Goal: Task Accomplishment & Management: Manage account settings

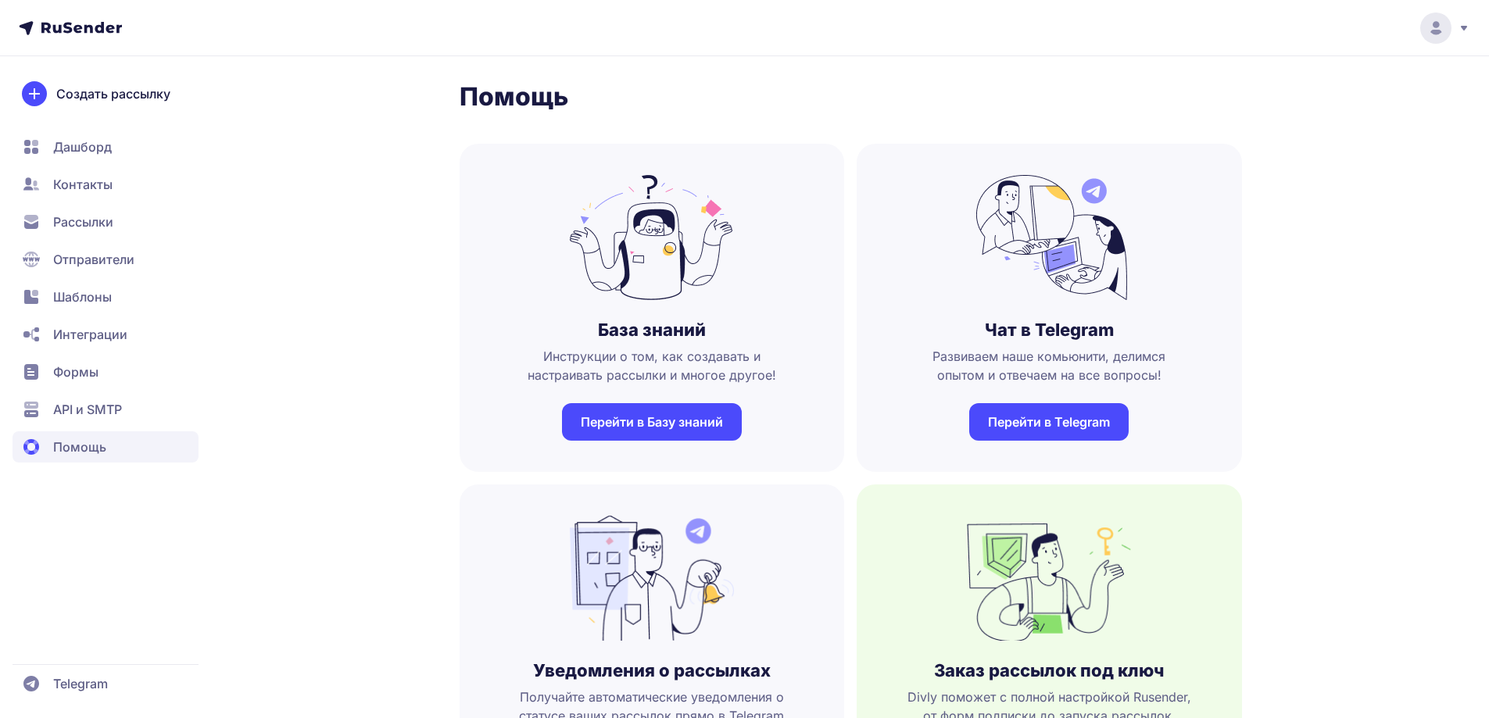
click at [91, 180] on span "Контакты" at bounding box center [82, 184] width 59 height 19
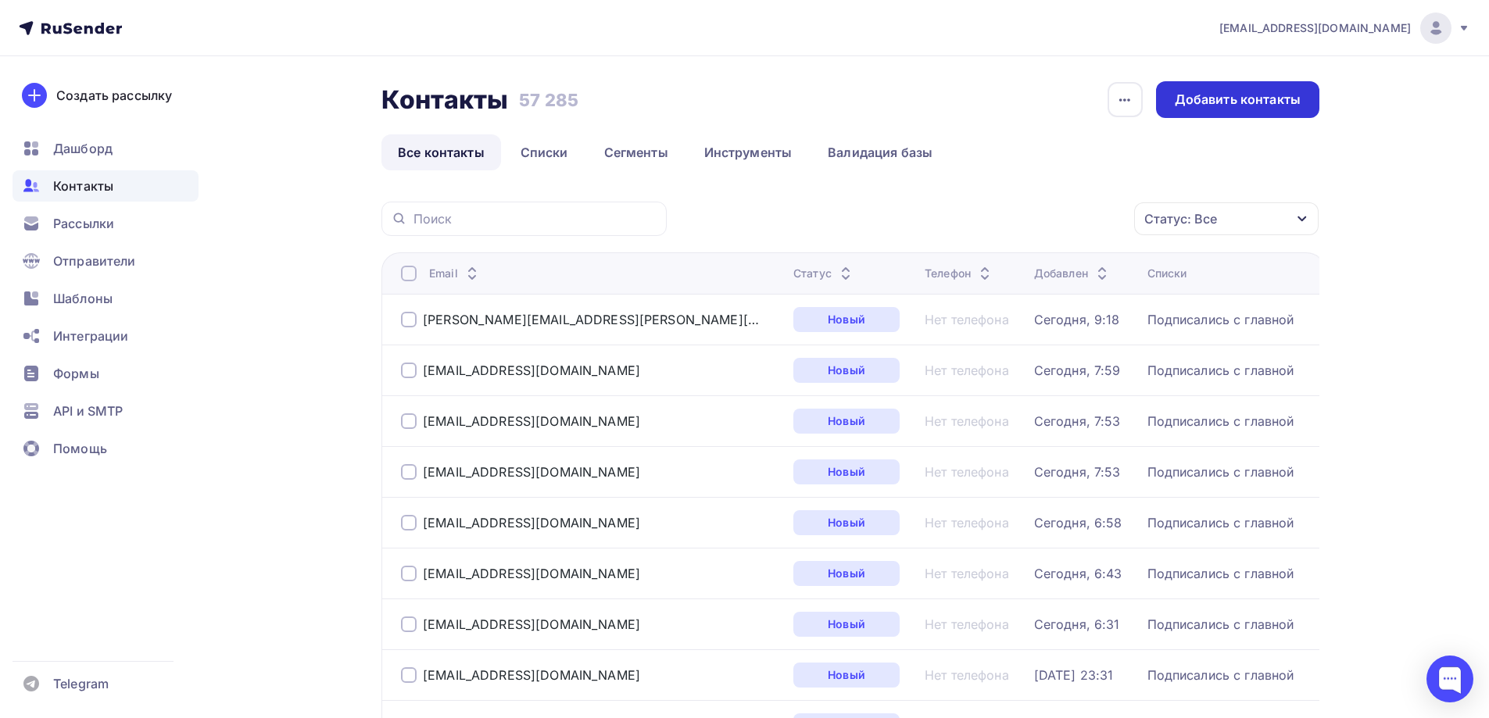
click at [1272, 101] on div "Добавить контакты" at bounding box center [1238, 100] width 126 height 18
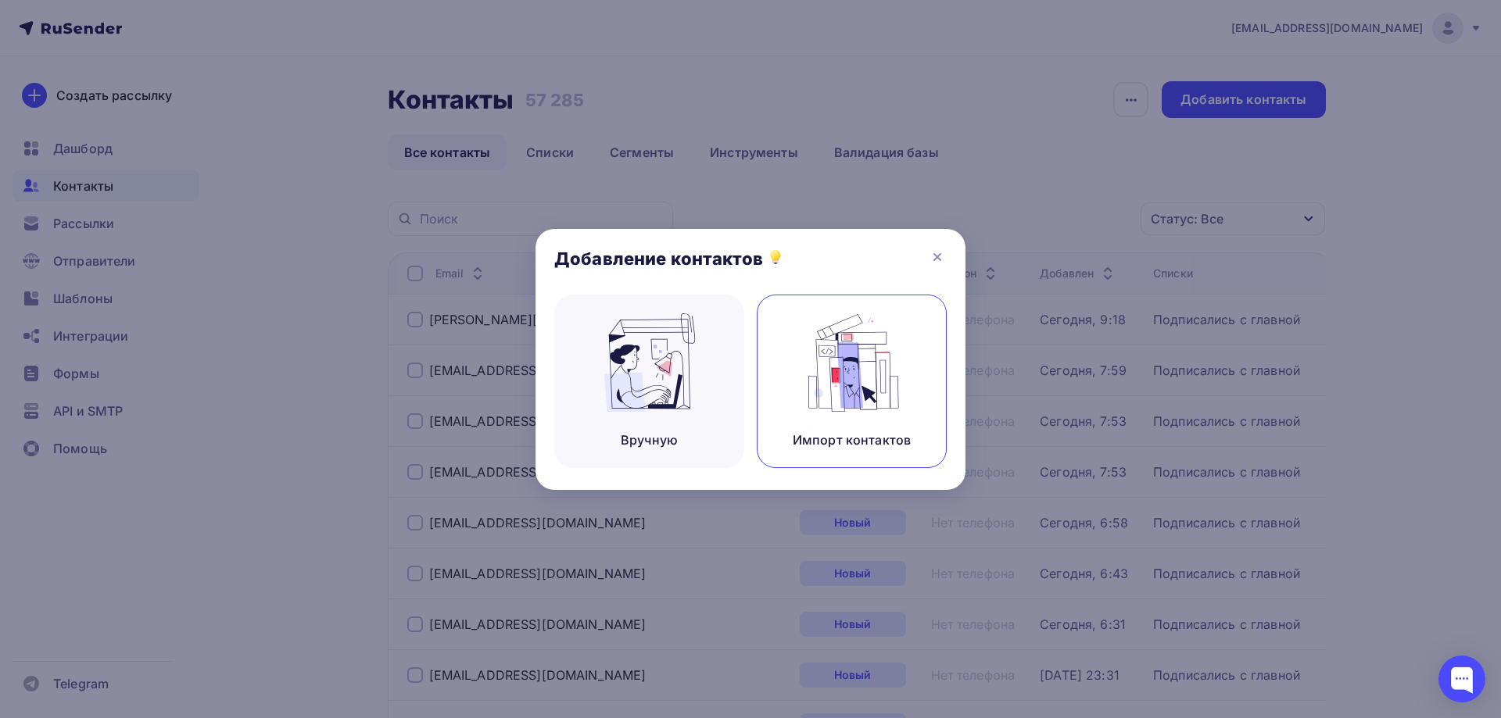
click at [850, 389] on img at bounding box center [852, 362] width 105 height 98
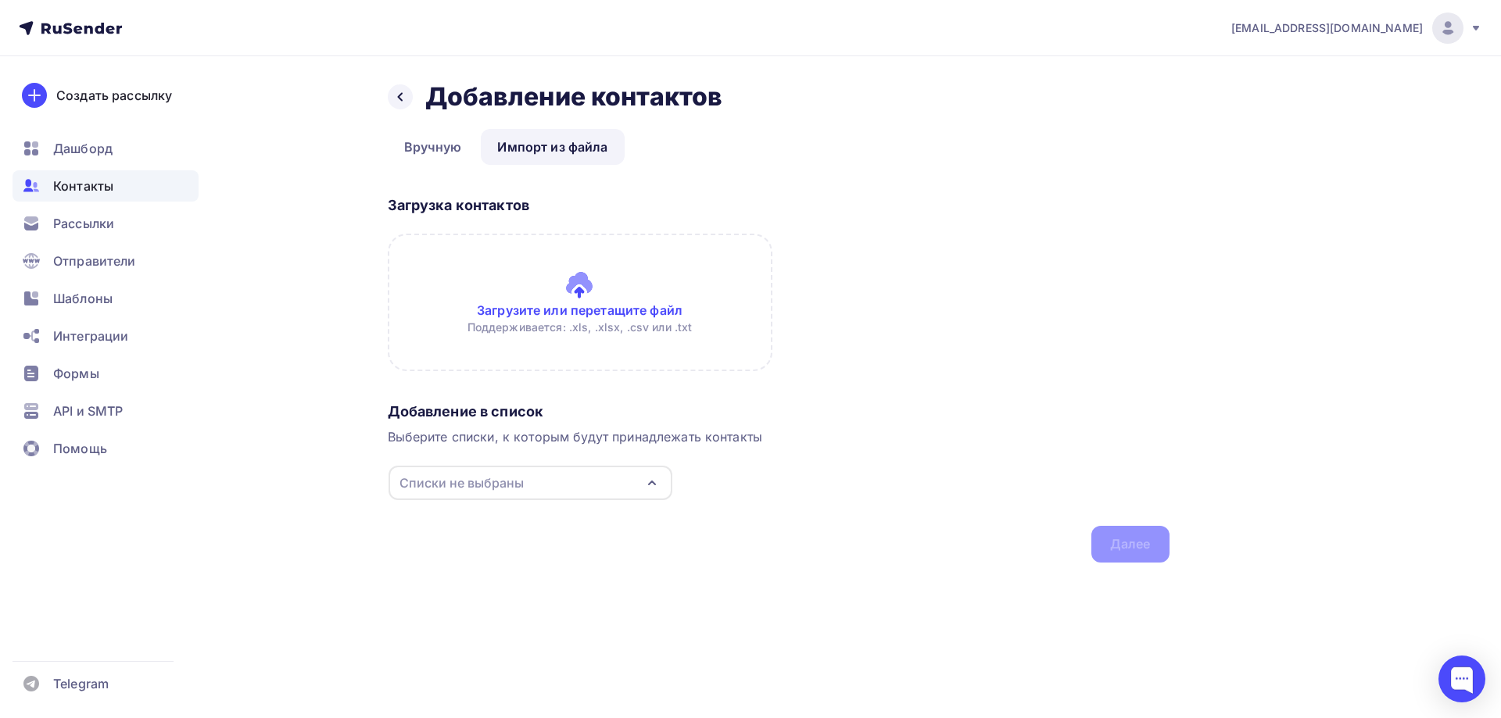
click at [543, 328] on input "file" at bounding box center [580, 303] width 385 height 138
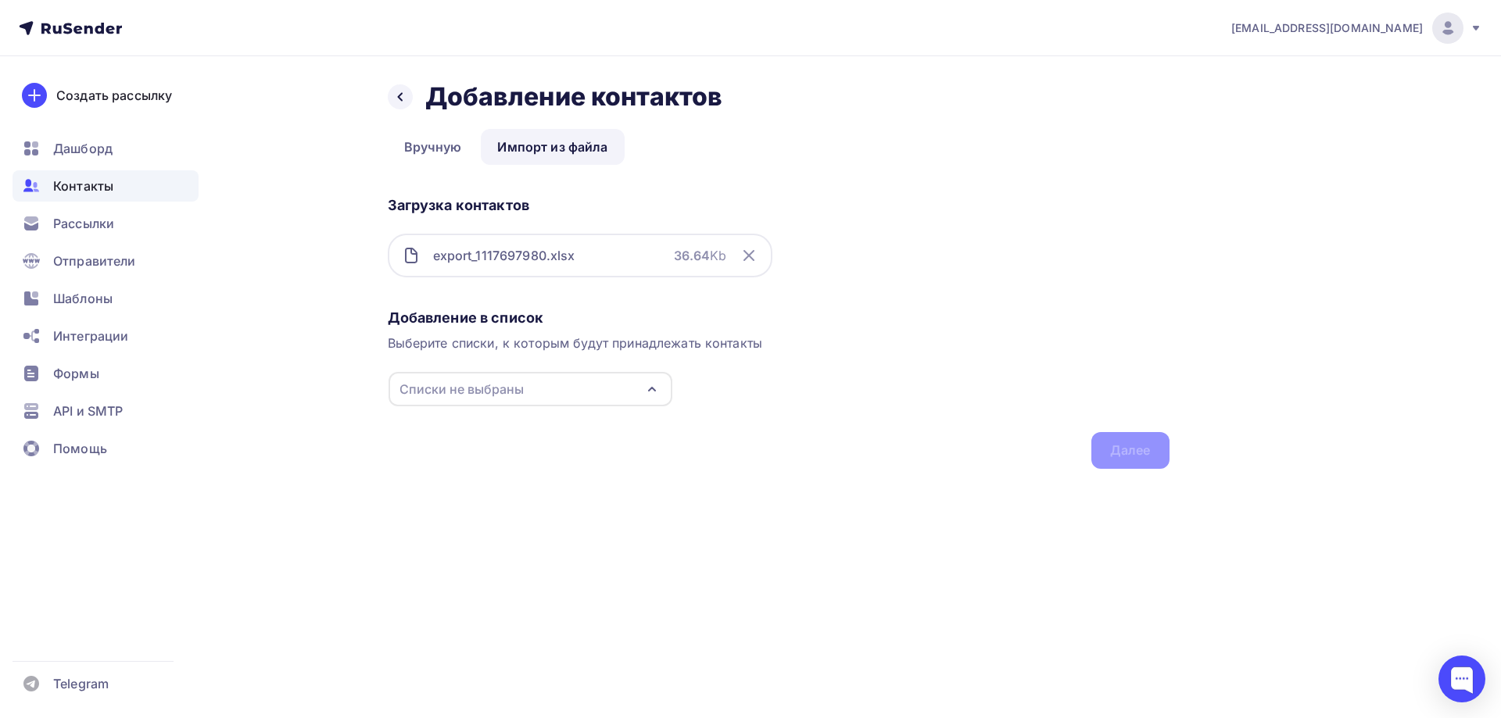
click at [541, 389] on div "Списки не выбраны" at bounding box center [531, 389] width 284 height 34
click at [439, 474] on div "почищенные" at bounding box center [472, 479] width 81 height 19
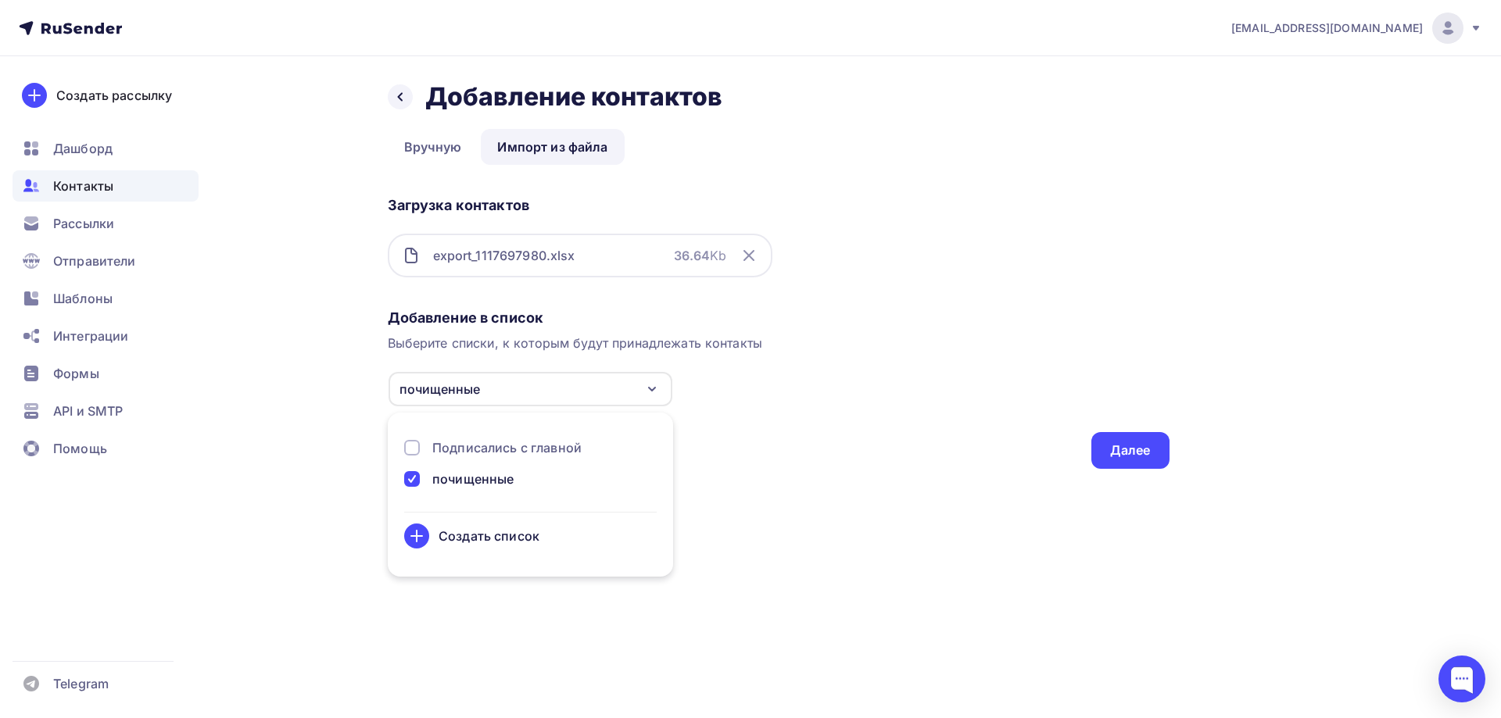
drag, startPoint x: 790, startPoint y: 472, endPoint x: 1018, endPoint y: 446, distance: 229.8
click at [792, 471] on div "Назад Добавление контактов Добавление контактов Вручную Импорт из файла Импорт …" at bounding box center [750, 293] width 1281 height 475
click at [1162, 442] on div "Далее" at bounding box center [1130, 450] width 78 height 37
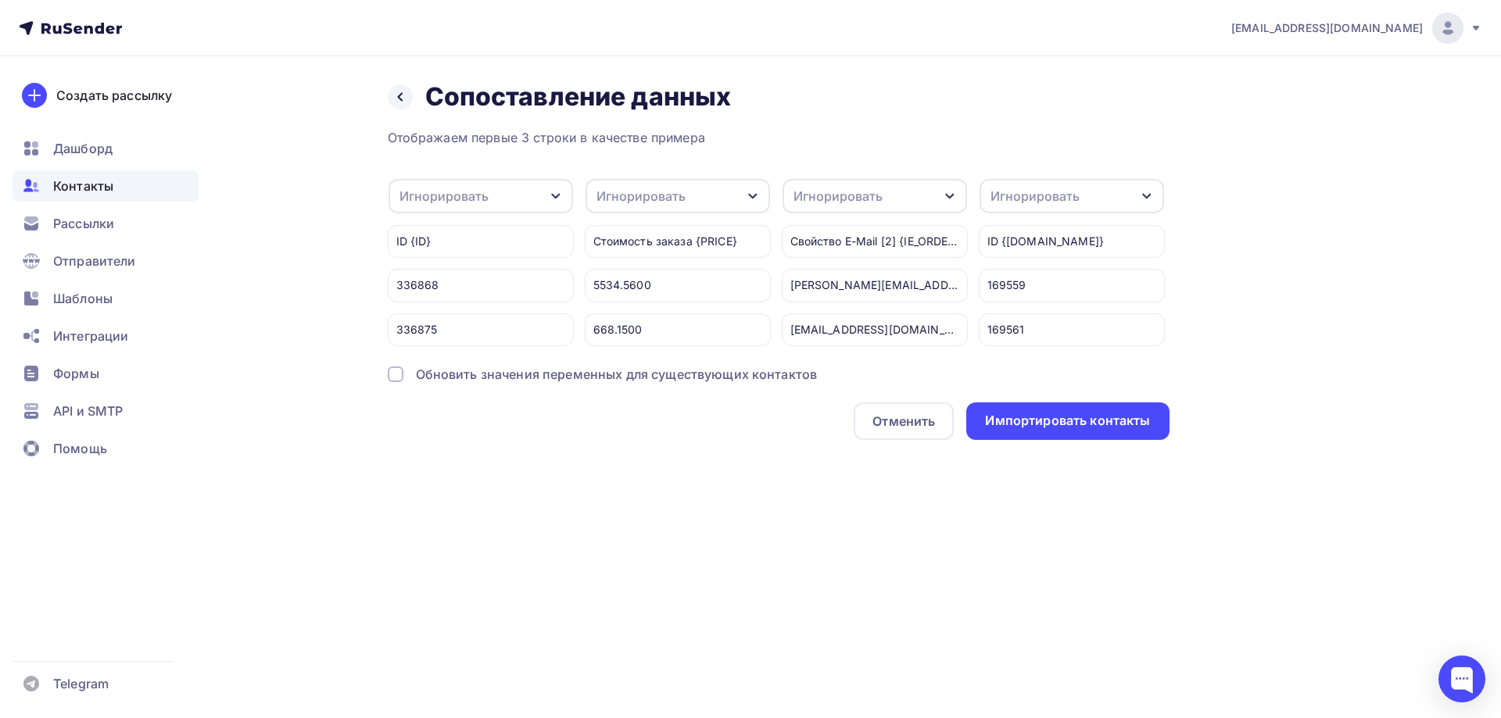
click at [888, 195] on div "Игнорировать" at bounding box center [874, 196] width 184 height 34
click at [1368, 298] on div "Назад Сопоставление данных Сопоставление данных Отображаем первые 3 строки в ка…" at bounding box center [750, 279] width 1281 height 446
click at [870, 440] on div "Отменить" at bounding box center [904, 422] width 100 height 38
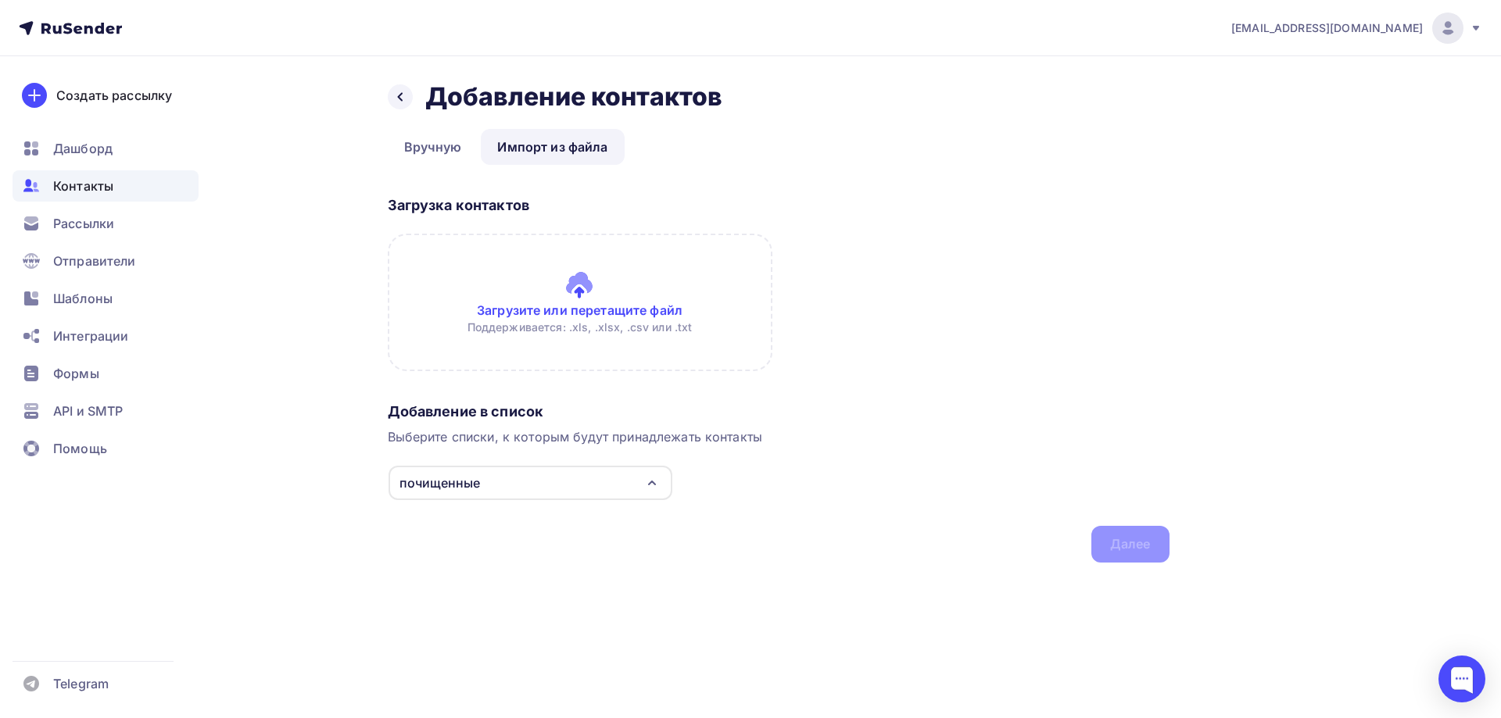
click at [581, 293] on input "file" at bounding box center [580, 303] width 385 height 138
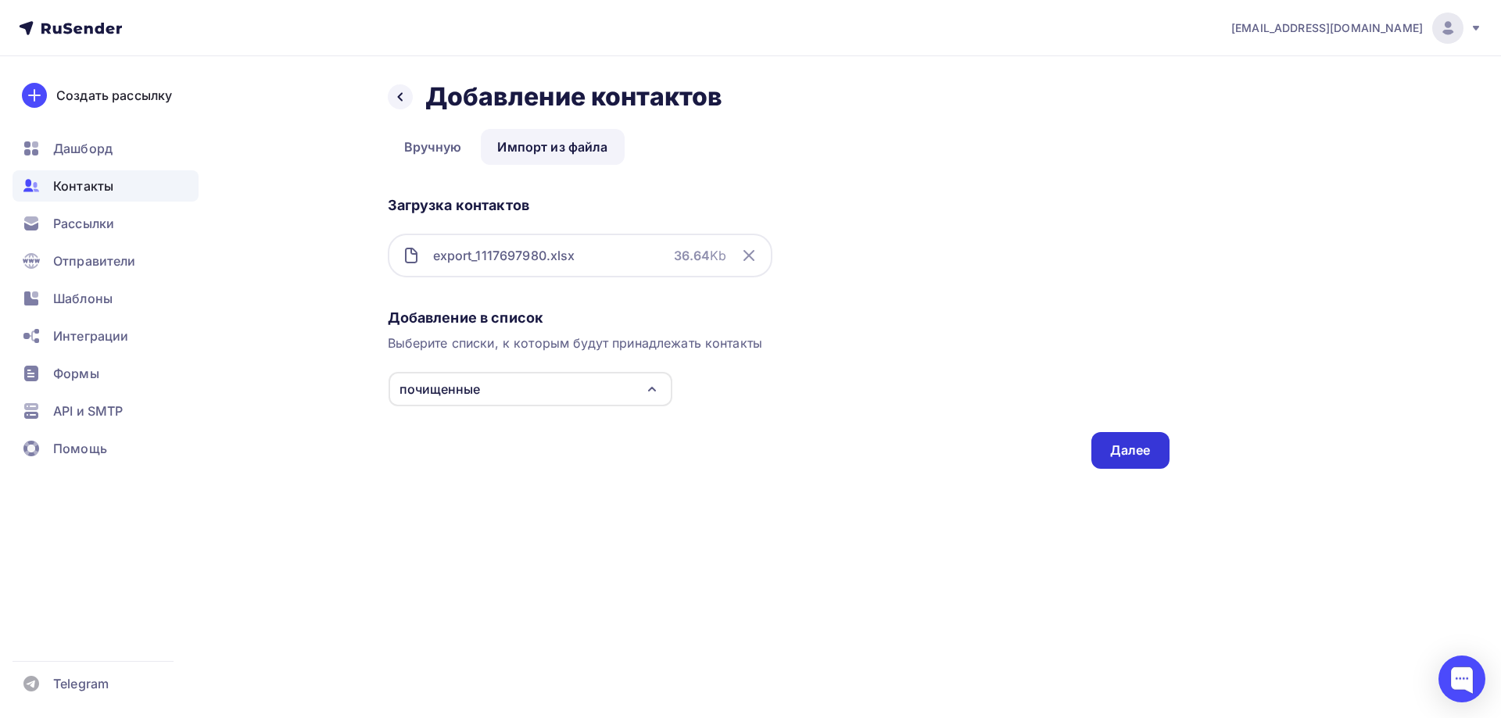
click at [1094, 451] on div "Далее" at bounding box center [1130, 450] width 78 height 37
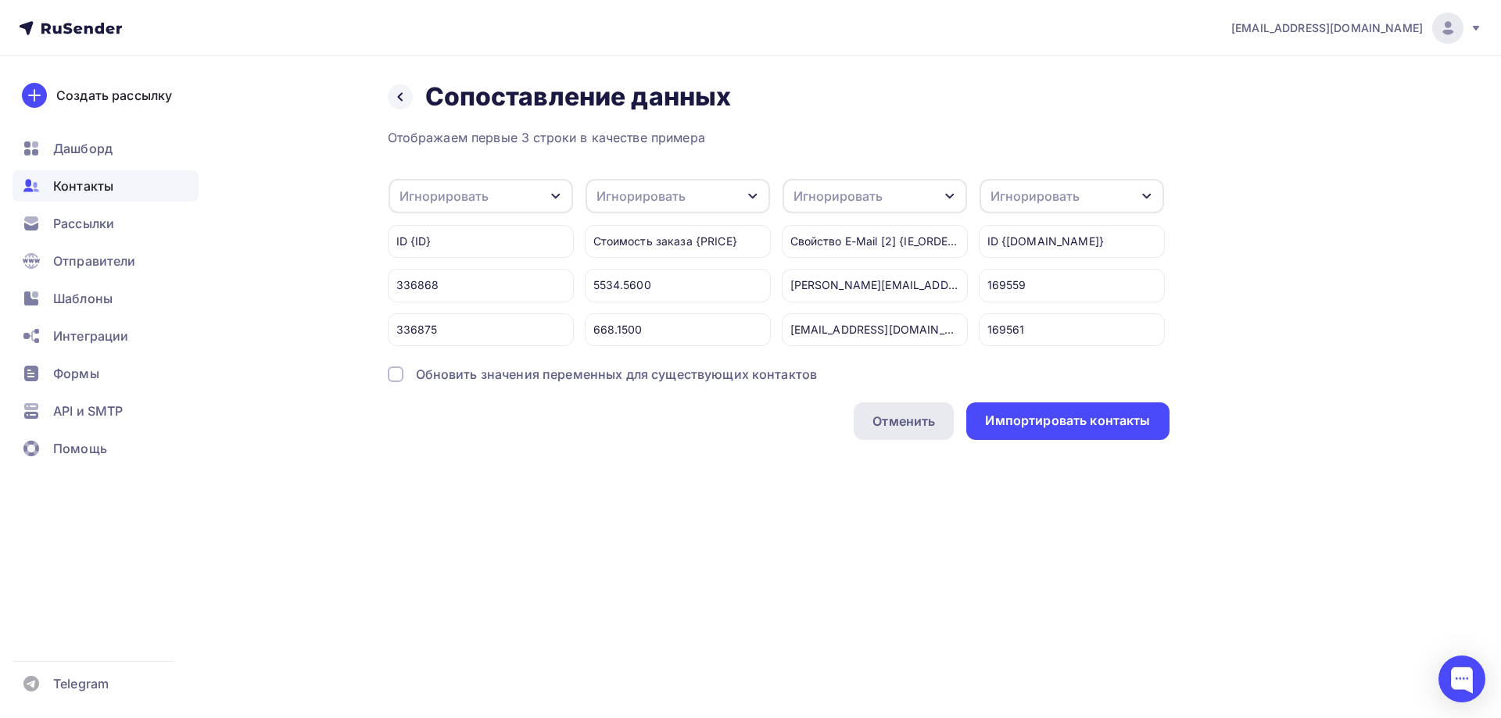
click at [908, 431] on div "Отменить" at bounding box center [903, 421] width 63 height 19
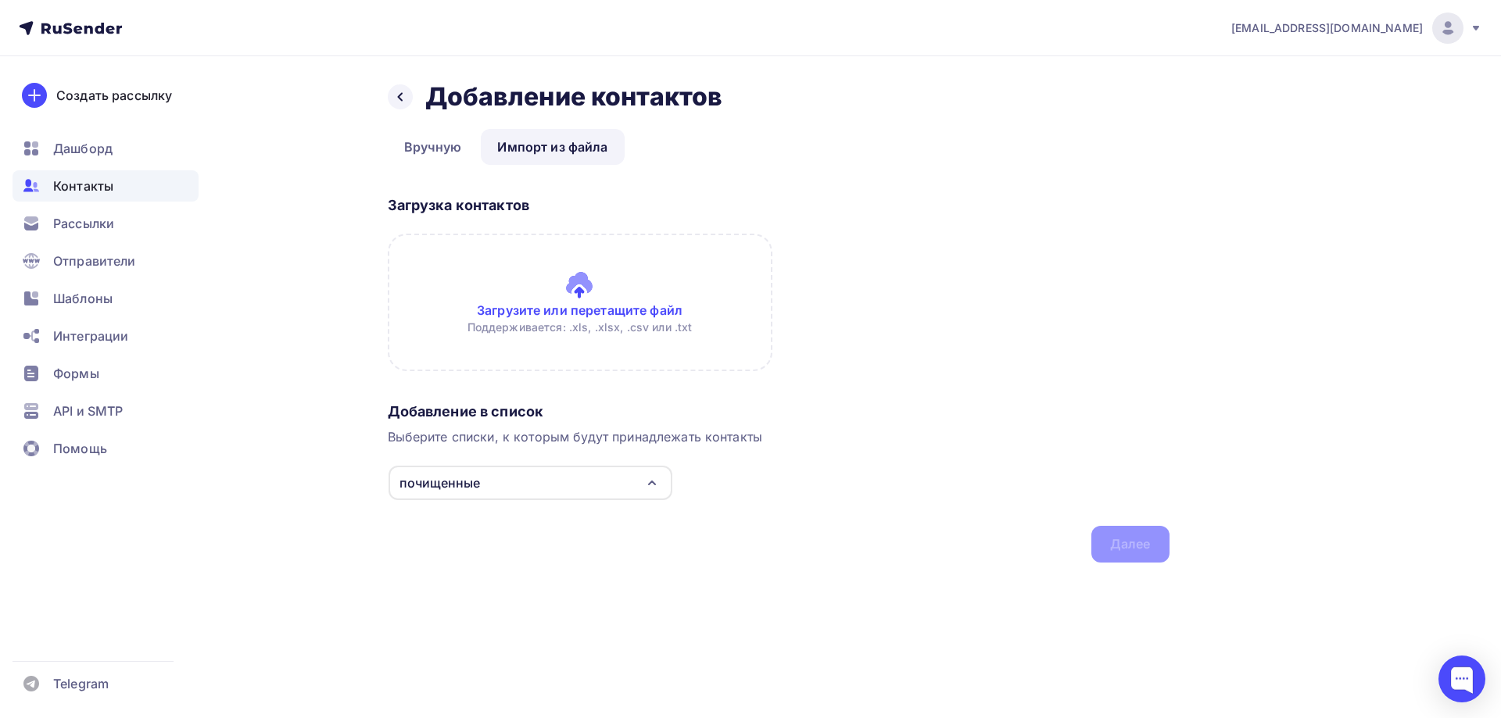
click at [581, 313] on input "file" at bounding box center [580, 303] width 385 height 138
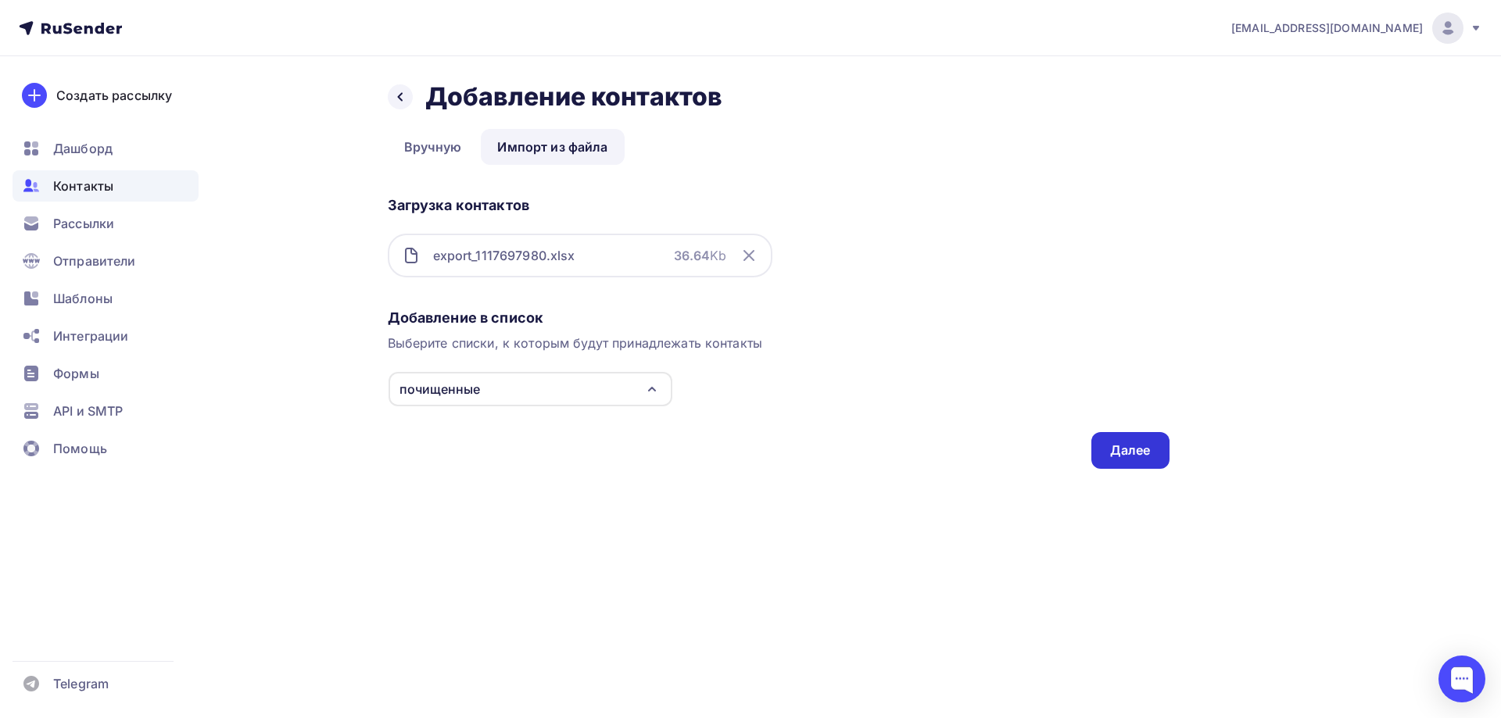
click at [1101, 453] on div "Далее" at bounding box center [1130, 450] width 78 height 37
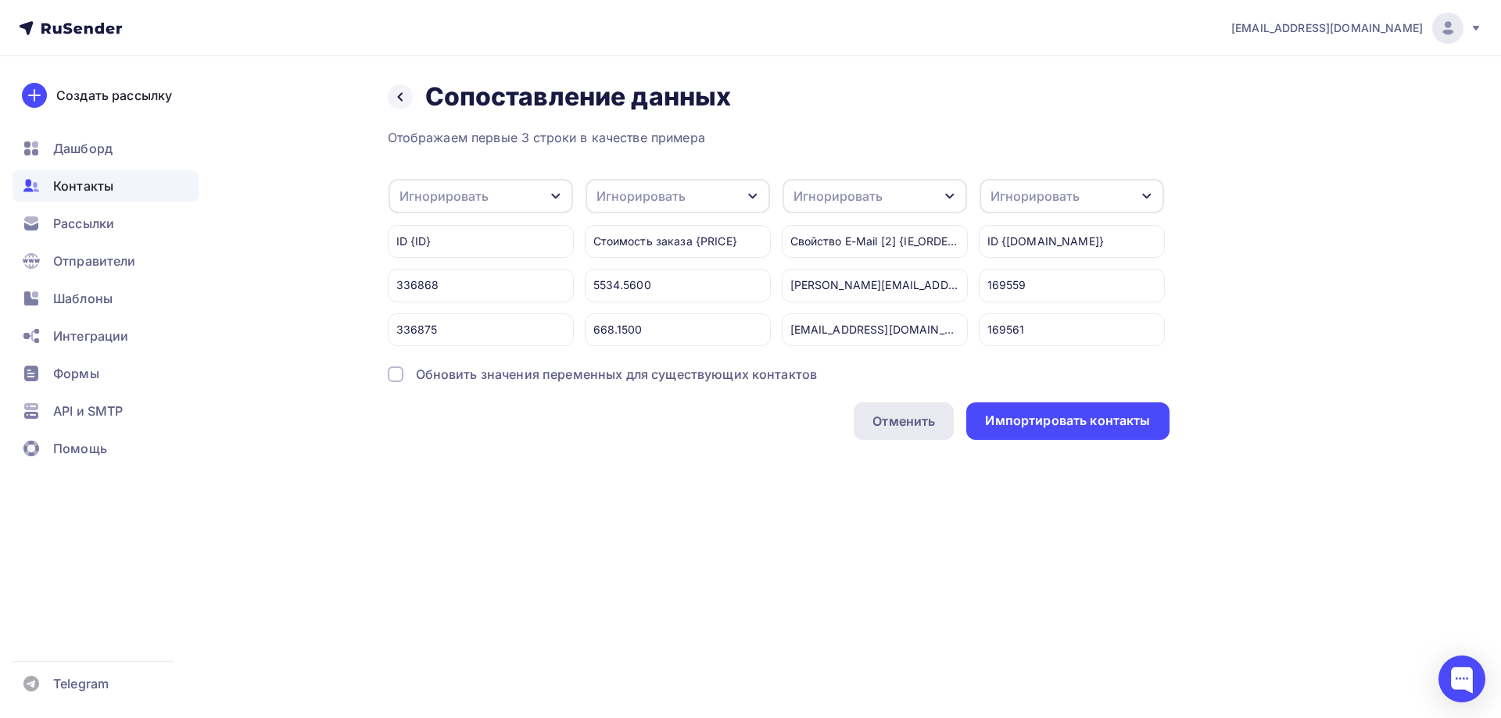
click at [902, 431] on div "Отменить" at bounding box center [903, 421] width 63 height 19
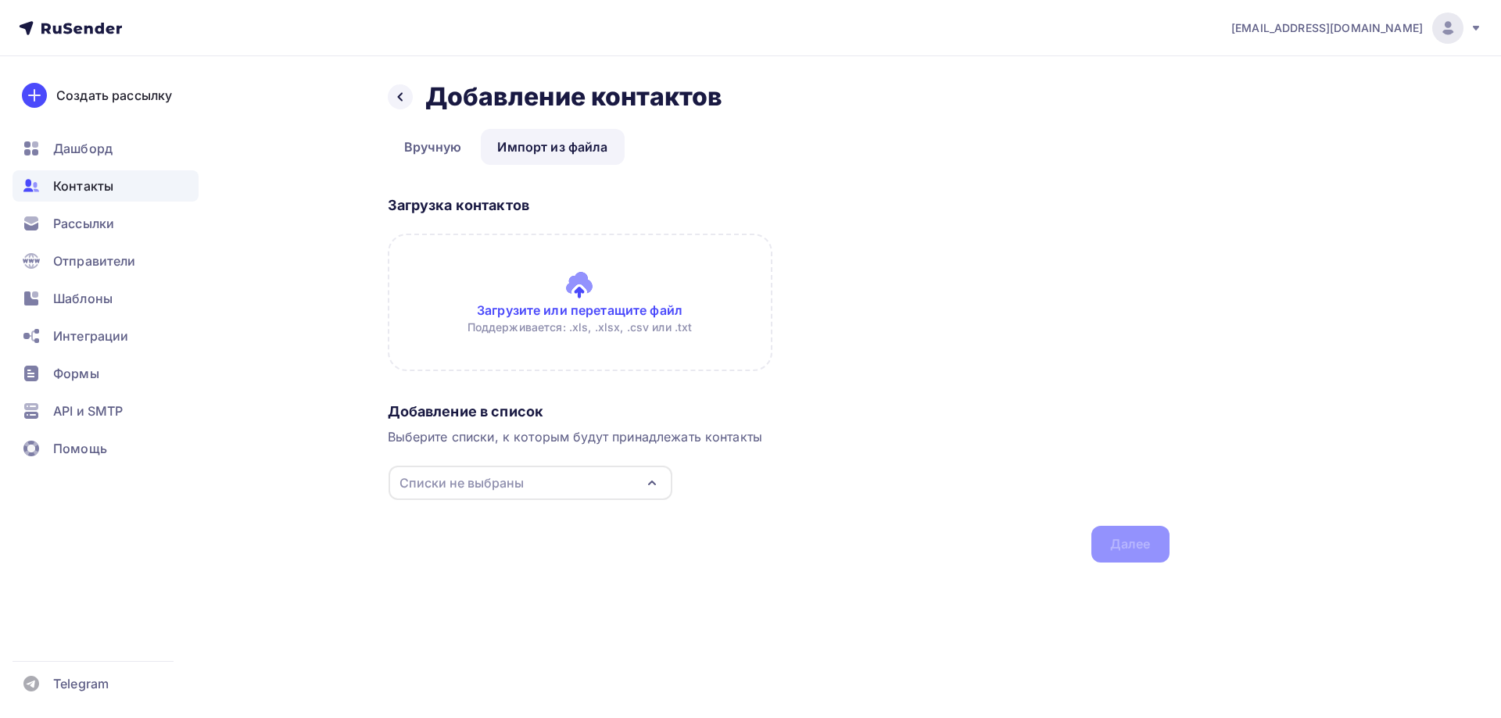
click at [637, 292] on input "file" at bounding box center [580, 303] width 385 height 138
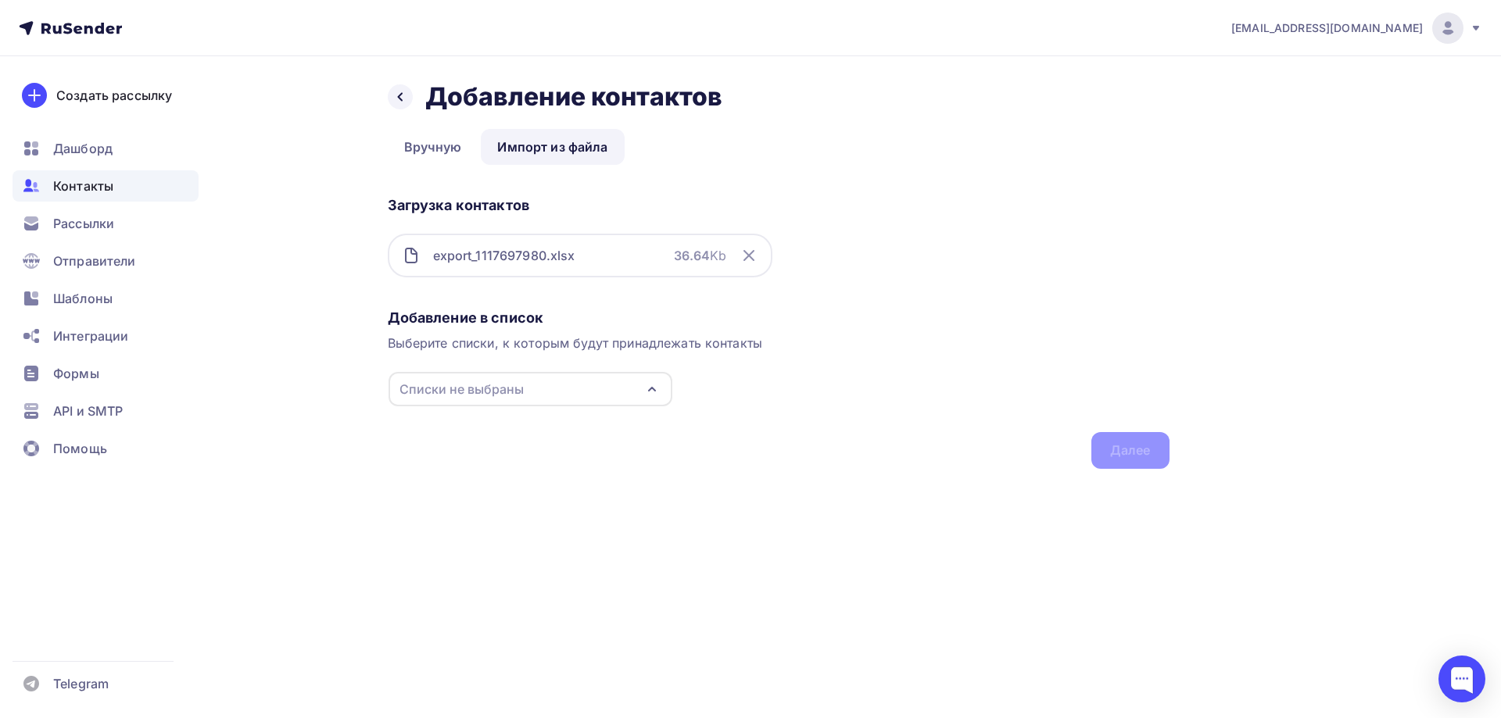
click at [466, 386] on div "Списки не выбраны" at bounding box center [461, 389] width 124 height 19
click at [460, 480] on div "почищенные" at bounding box center [472, 479] width 81 height 19
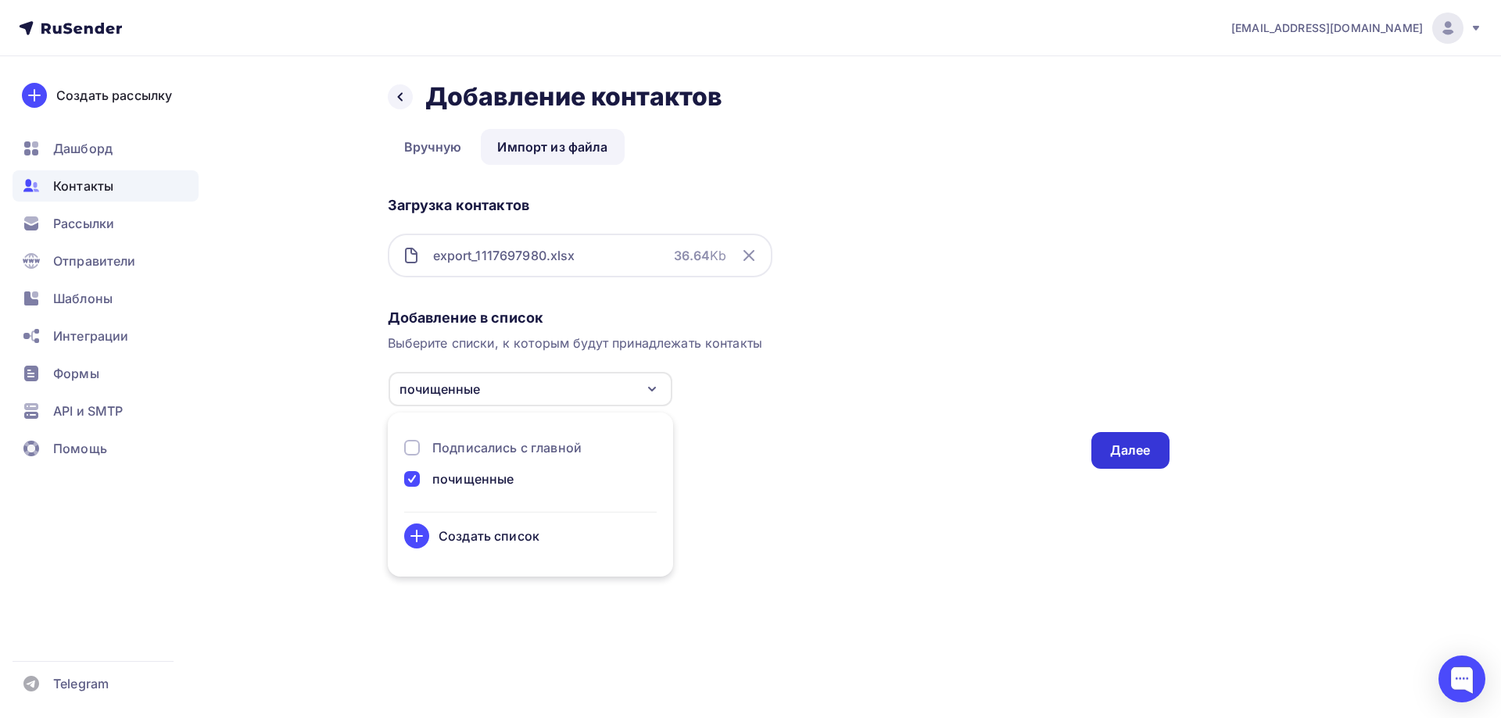
click at [1126, 453] on div "Далее" at bounding box center [1130, 451] width 41 height 18
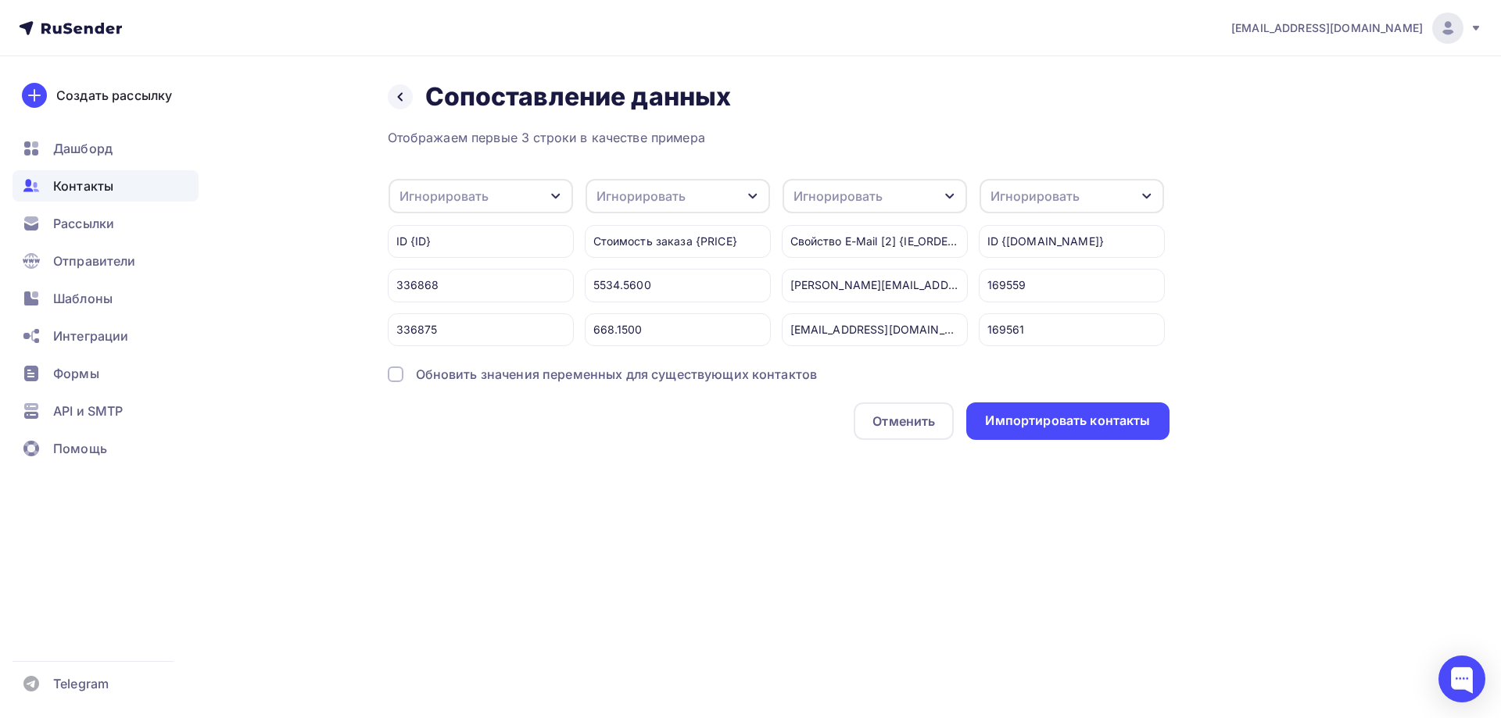
click at [837, 186] on div "Игнорировать" at bounding box center [874, 196] width 184 height 34
click at [1058, 430] on div "Импортировать контакты" at bounding box center [1067, 421] width 165 height 18
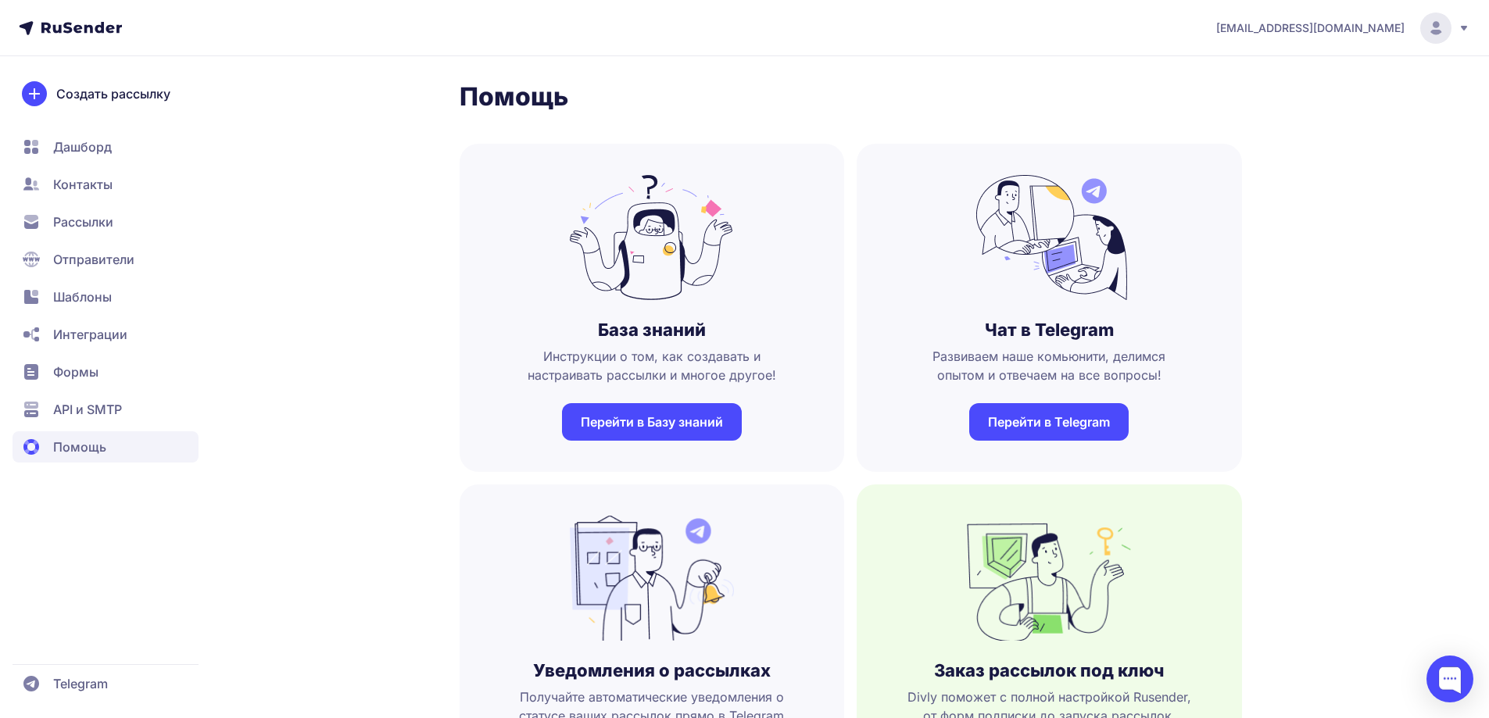
click at [101, 216] on span "Рассылки" at bounding box center [83, 222] width 60 height 19
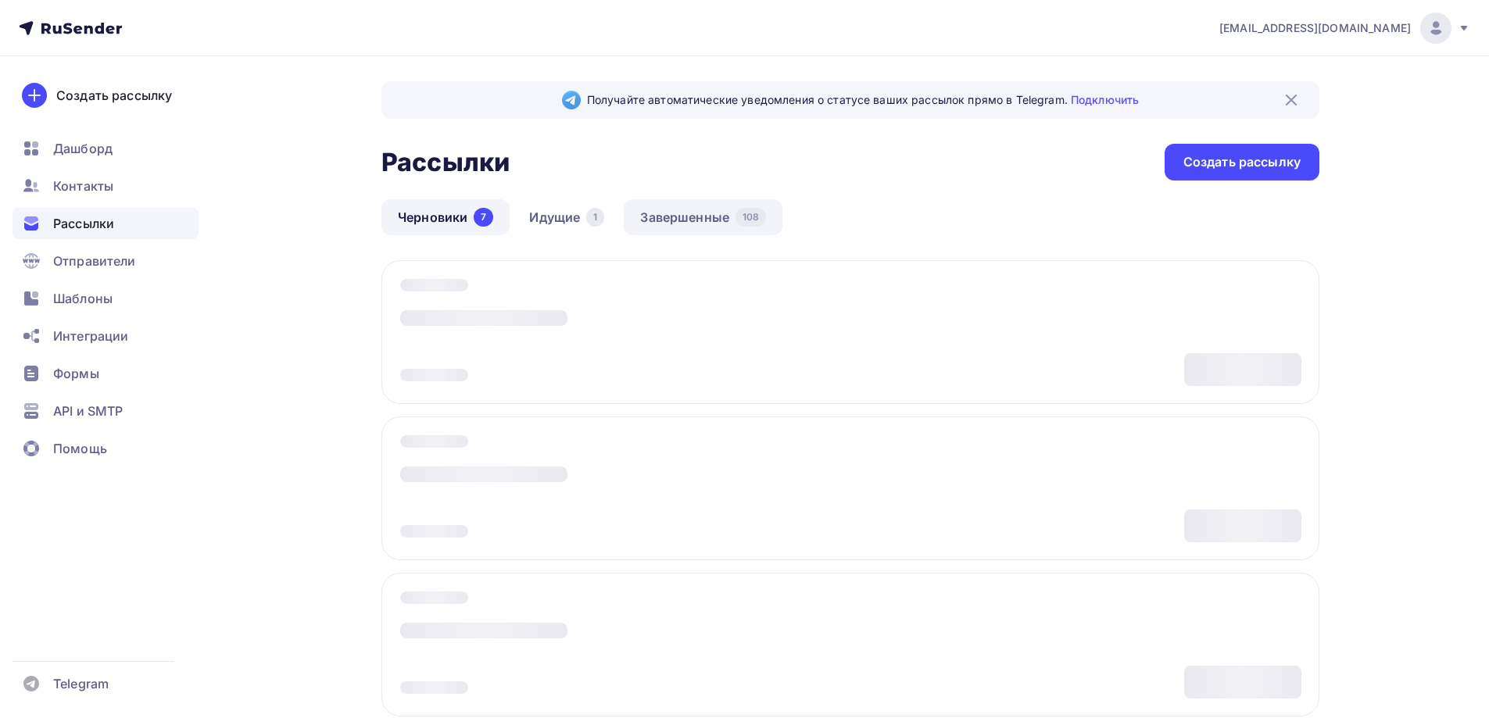
click at [664, 218] on link "Завершенные 108" at bounding box center [703, 217] width 159 height 36
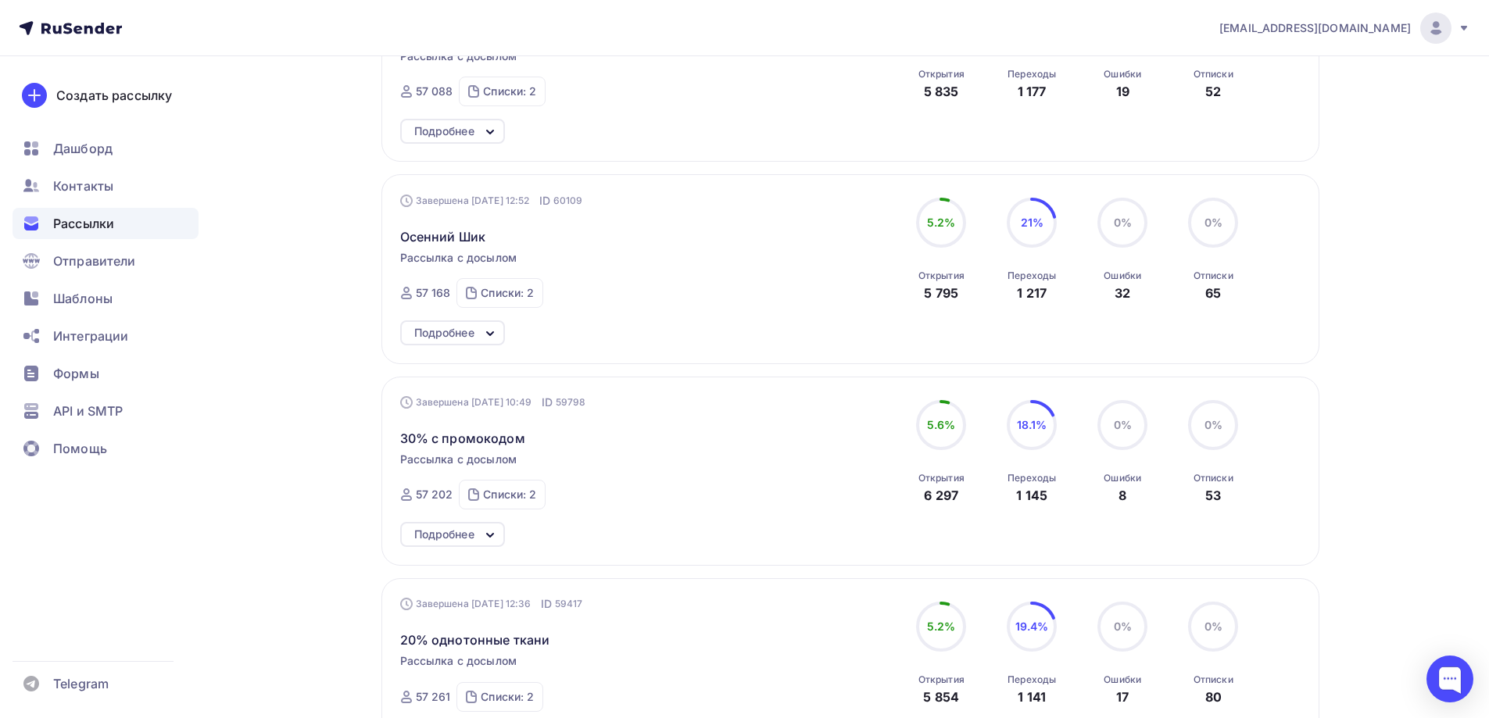
scroll to position [313, 0]
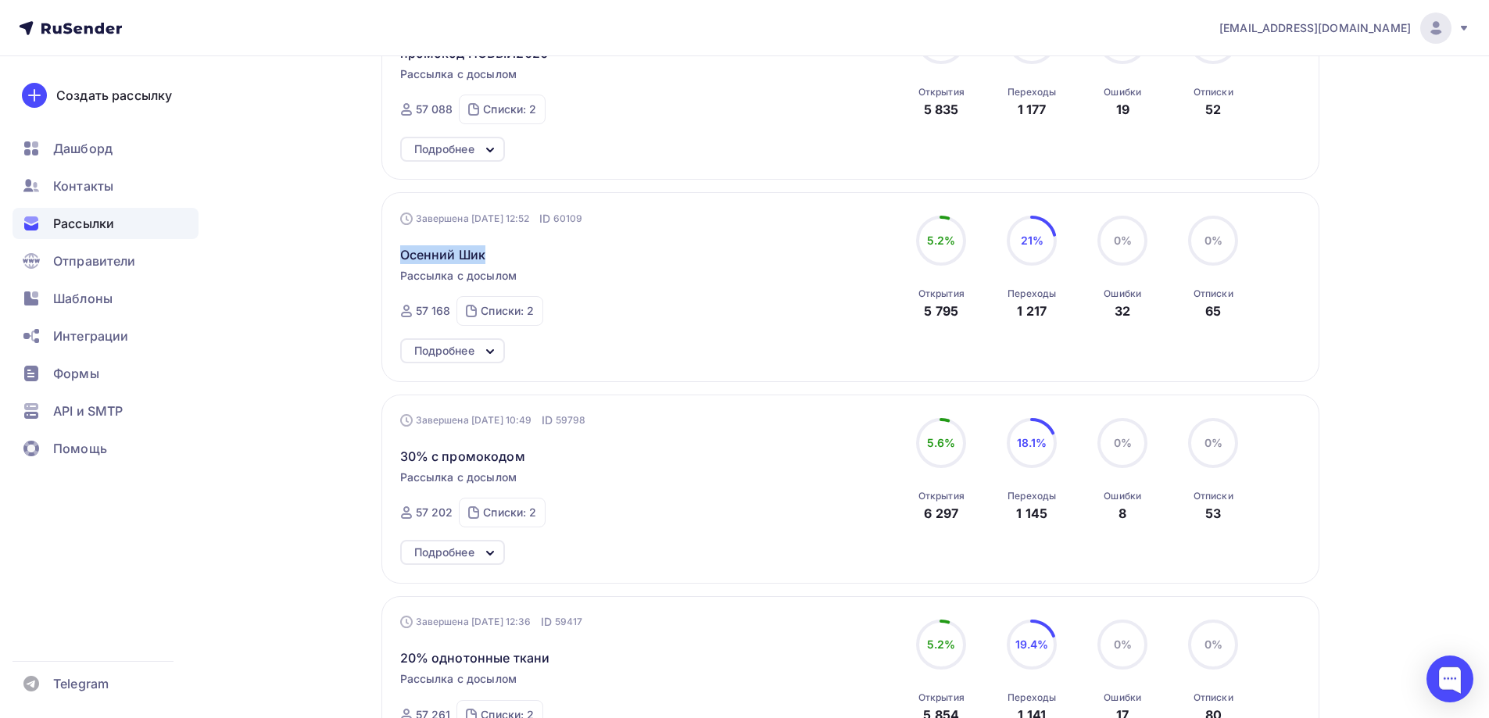
drag, startPoint x: 479, startPoint y: 252, endPoint x: 387, endPoint y: 259, distance: 92.5
click at [387, 259] on div "Завершена 24.09.2025, 12:52 ID 60109 Осенний Шик Рассылка с досылом Завершена 2…" at bounding box center [850, 286] width 938 height 189
copy span "Осенний Шик"
drag, startPoint x: 469, startPoint y: 220, endPoint x: 521, endPoint y: 224, distance: 52.5
click at [521, 224] on div "Завершена 24.09.2025, 12:52 ID 60109" at bounding box center [491, 219] width 183 height 16
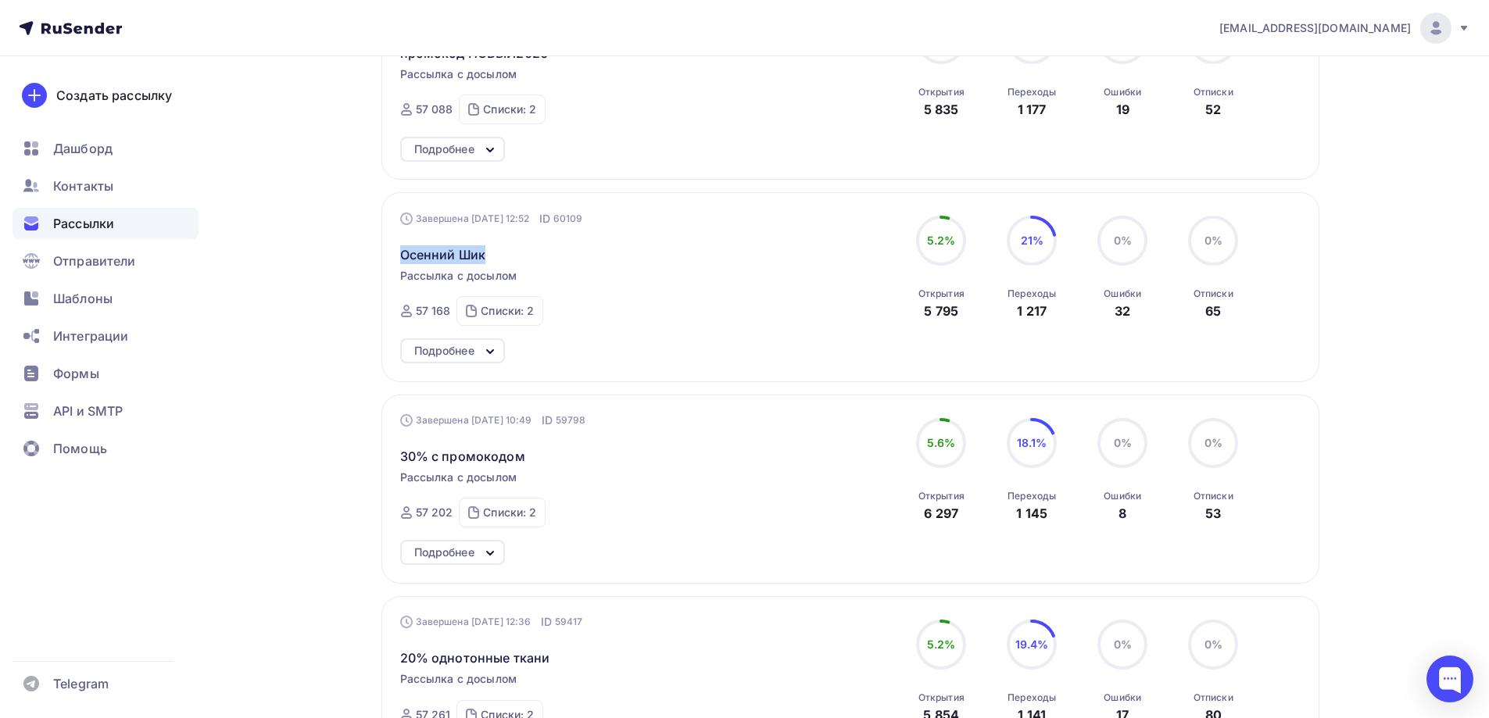
copy div "24.09.2025"
drag, startPoint x: 955, startPoint y: 245, endPoint x: 929, endPoint y: 244, distance: 26.6
click at [929, 244] on span "5.2%" at bounding box center [941, 240] width 29 height 13
copy span "5.2%"
drag, startPoint x: 1019, startPoint y: 245, endPoint x: 1041, endPoint y: 239, distance: 23.3
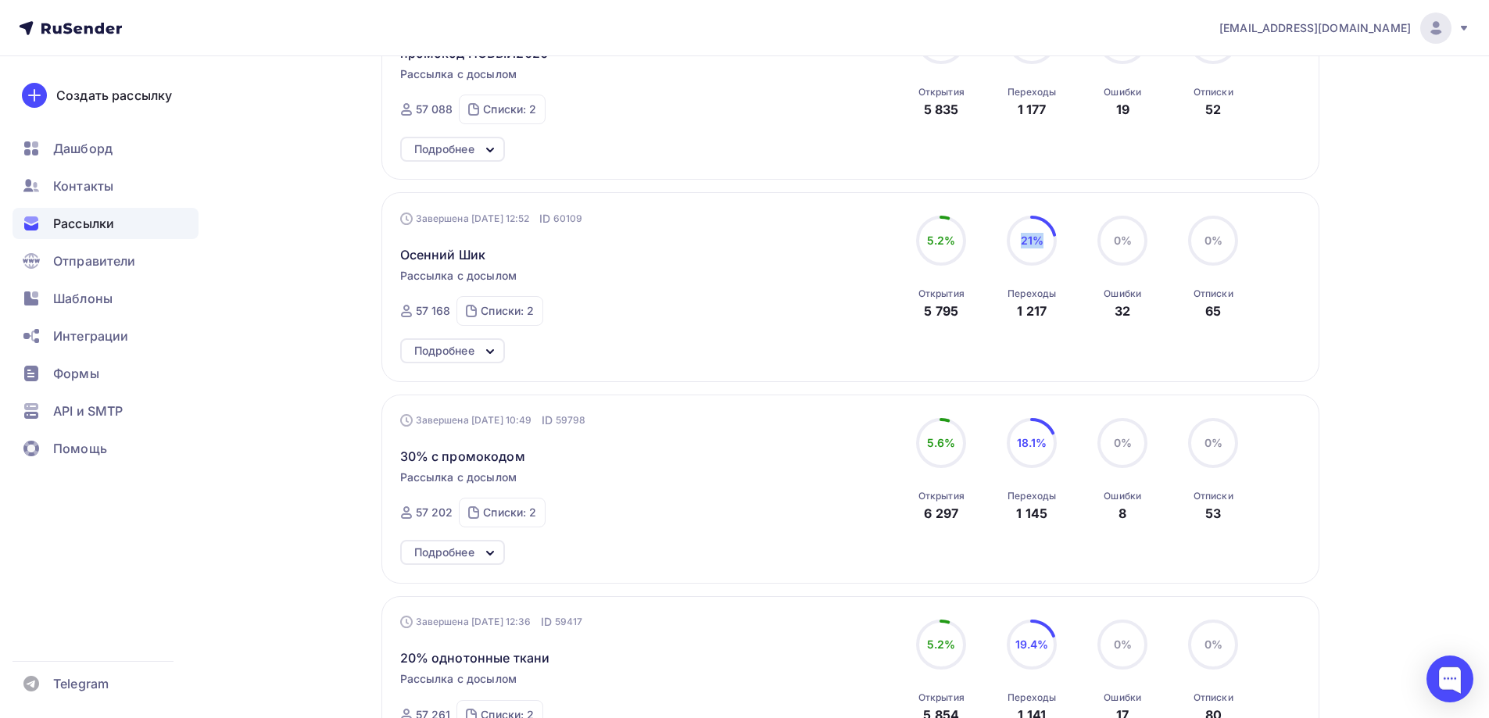
click at [1041, 239] on div "21%" at bounding box center [1032, 241] width 50 height 50
copy span "21%"
drag, startPoint x: 452, startPoint y: 311, endPoint x: 416, endPoint y: 309, distance: 36.0
click at [416, 309] on div "57 168 Списки: 2 почищенные (64416) Подписались с главной (3738)" at bounding box center [471, 311] width 143 height 30
copy div "57 168"
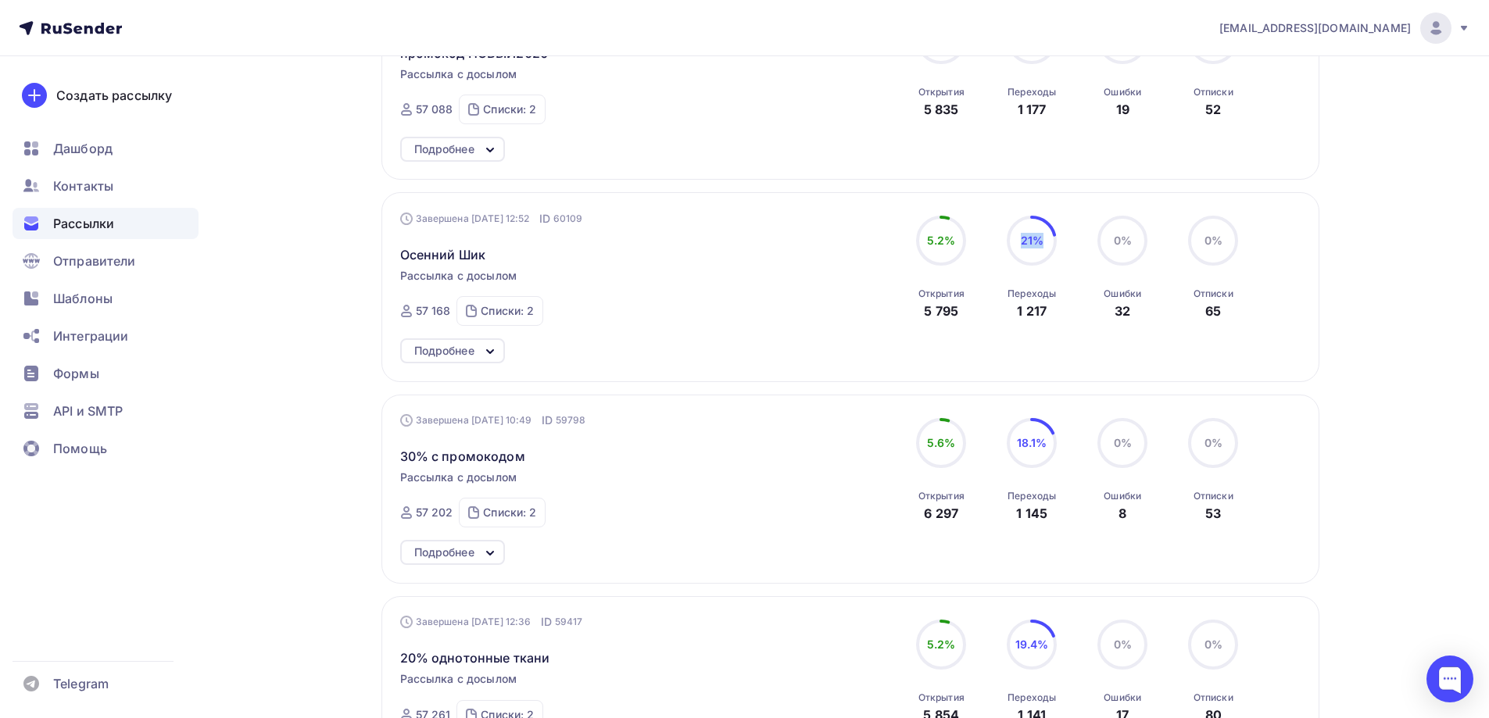
drag, startPoint x: 923, startPoint y: 313, endPoint x: 966, endPoint y: 310, distance: 43.1
click at [966, 310] on div "5.2% 5.2% Открытия 5 795" at bounding box center [941, 268] width 78 height 105
copy div "5 795"
drag, startPoint x: 1011, startPoint y: 317, endPoint x: 1051, endPoint y: 320, distance: 40.0
click at [1051, 320] on div "Переходы 1 217" at bounding box center [1032, 299] width 48 height 42
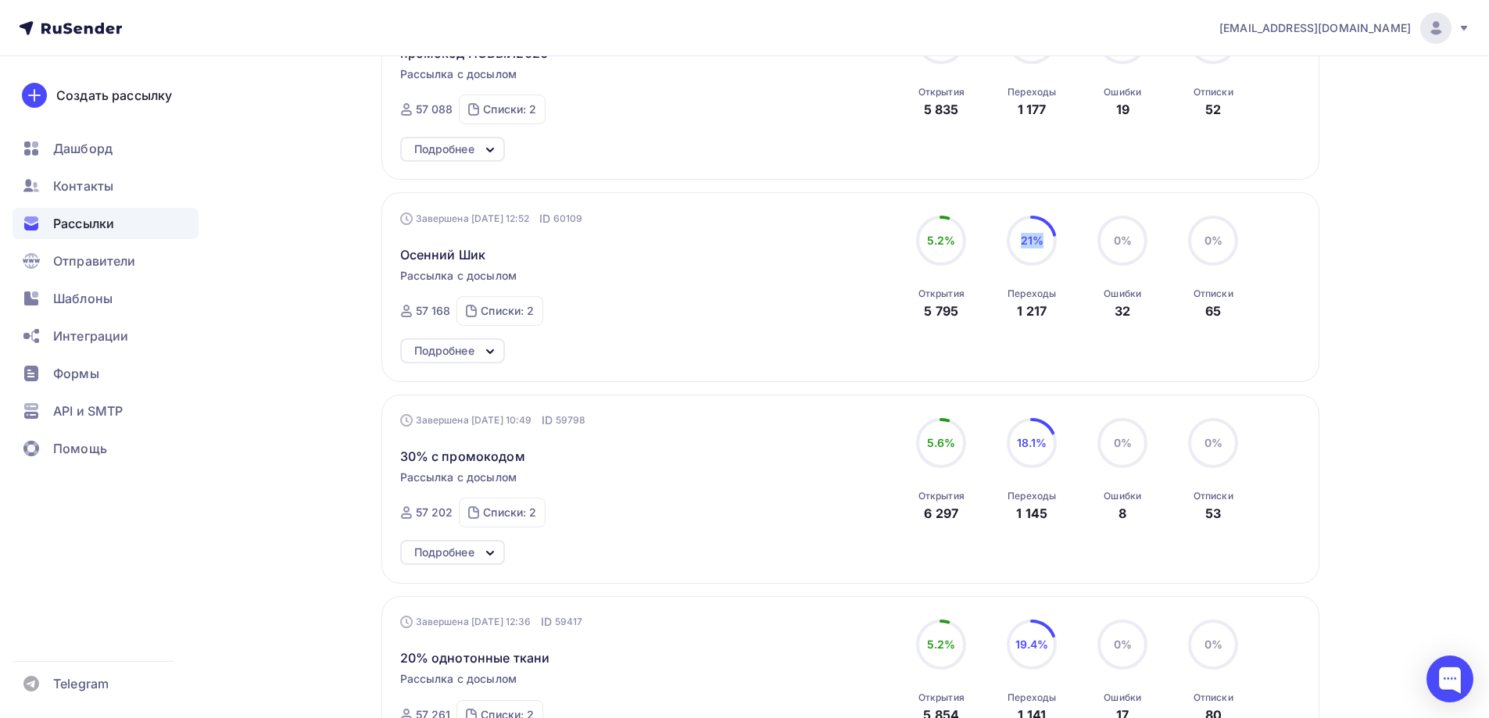
copy div "1 217"
drag, startPoint x: 1101, startPoint y: 316, endPoint x: 1150, endPoint y: 312, distance: 48.6
click at [1150, 312] on div "0% 0% Ошибки 32" at bounding box center [1122, 268] width 78 height 105
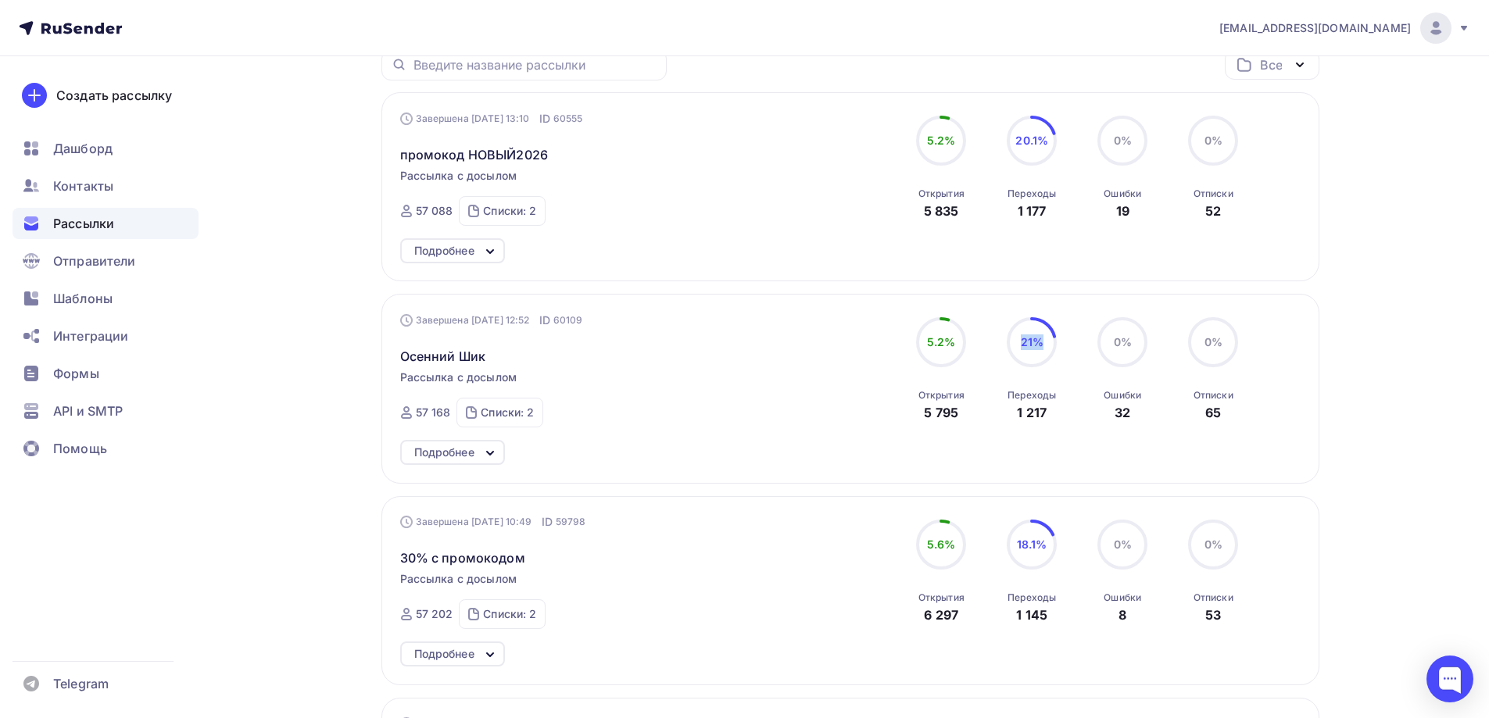
scroll to position [78, 0]
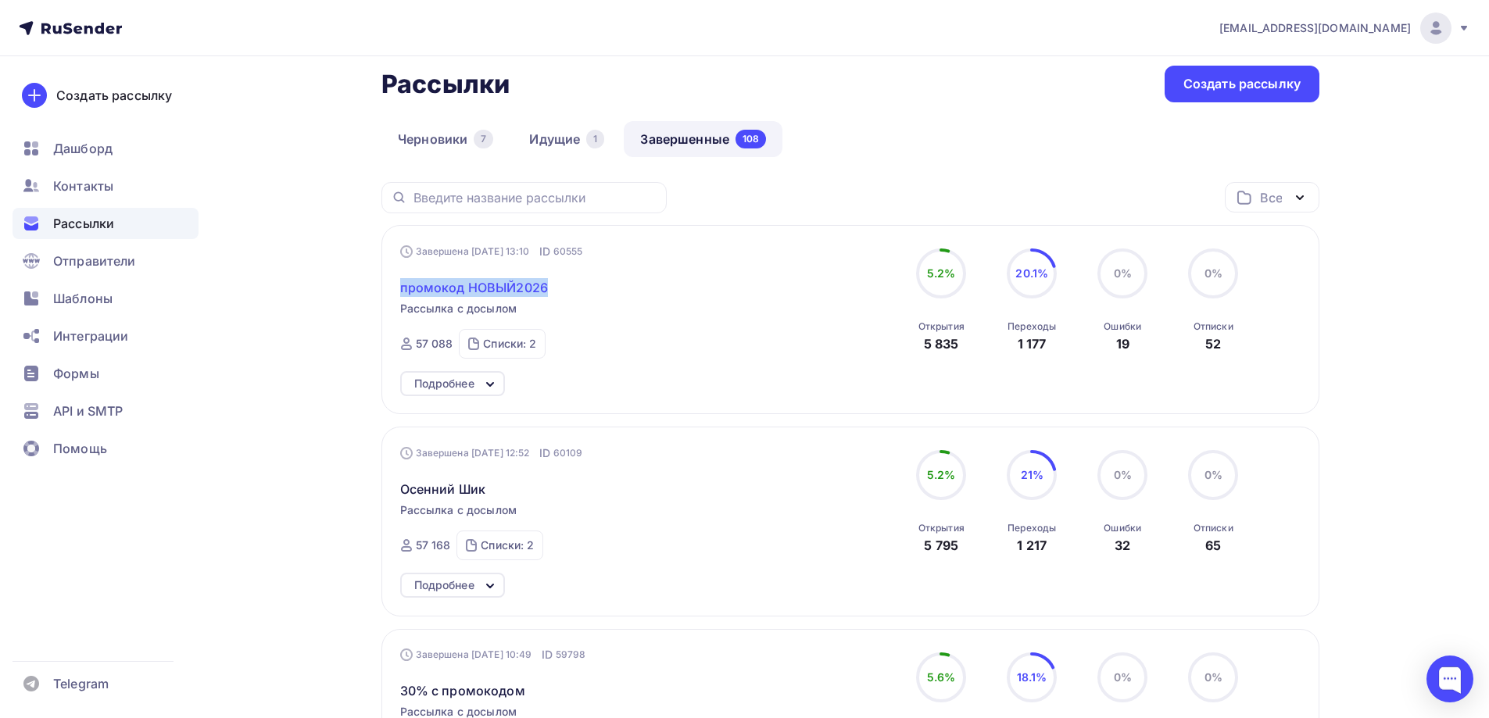
drag, startPoint x: 557, startPoint y: 287, endPoint x: 400, endPoint y: 284, distance: 157.2
click at [400, 284] on div "промокод НОВЫЙ2026" at bounding box center [578, 279] width 356 height 38
copy span "промокод НОВЫЙ2026"
drag, startPoint x: 470, startPoint y: 250, endPoint x: 522, endPoint y: 243, distance: 52.8
click at [522, 244] on div "Завершена 27.09.2025, 13:10 ID 60555" at bounding box center [491, 252] width 183 height 16
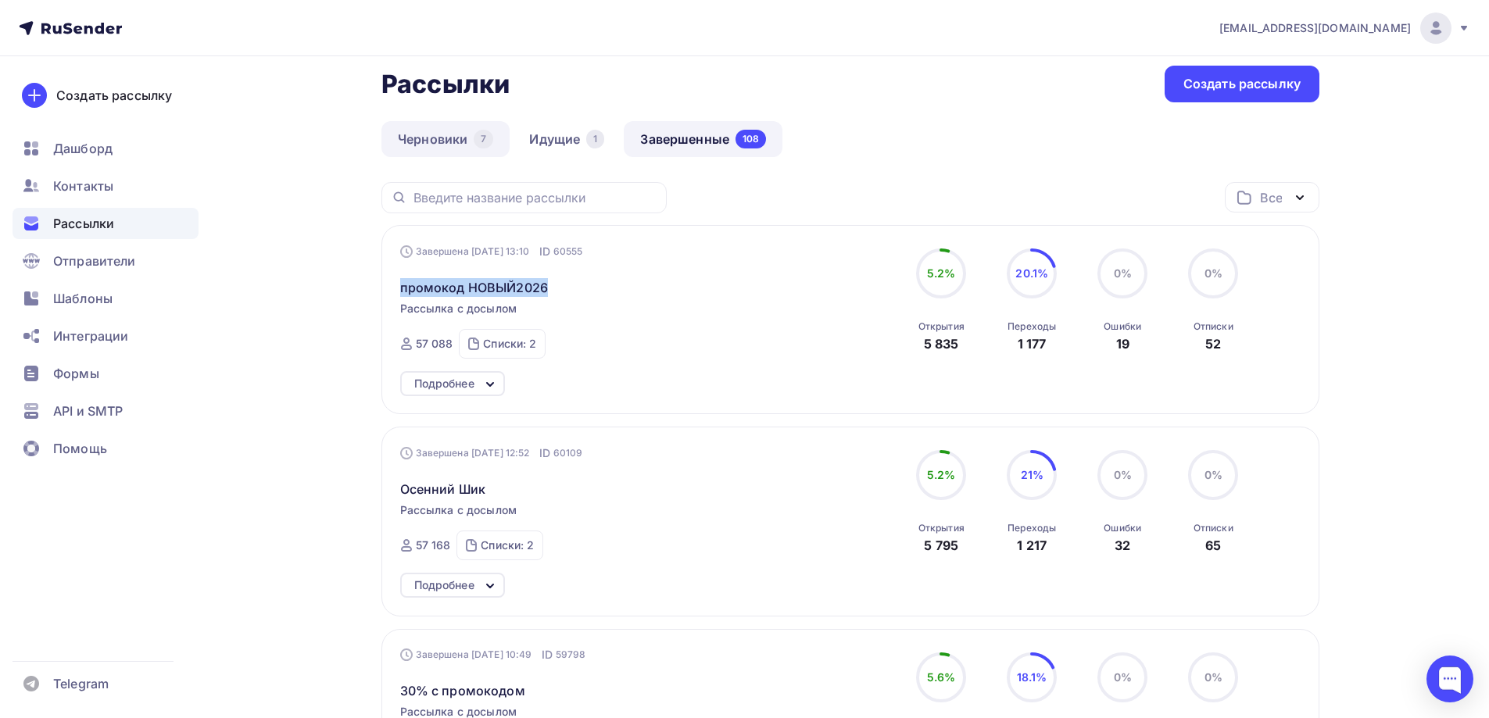
copy div "27.09.2025"
drag, startPoint x: 925, startPoint y: 269, endPoint x: 951, endPoint y: 272, distance: 26.8
click at [951, 272] on div "5.2%" at bounding box center [941, 274] width 50 height 50
copy span "5.2%"
drag, startPoint x: 1018, startPoint y: 269, endPoint x: 1042, endPoint y: 274, distance: 24.8
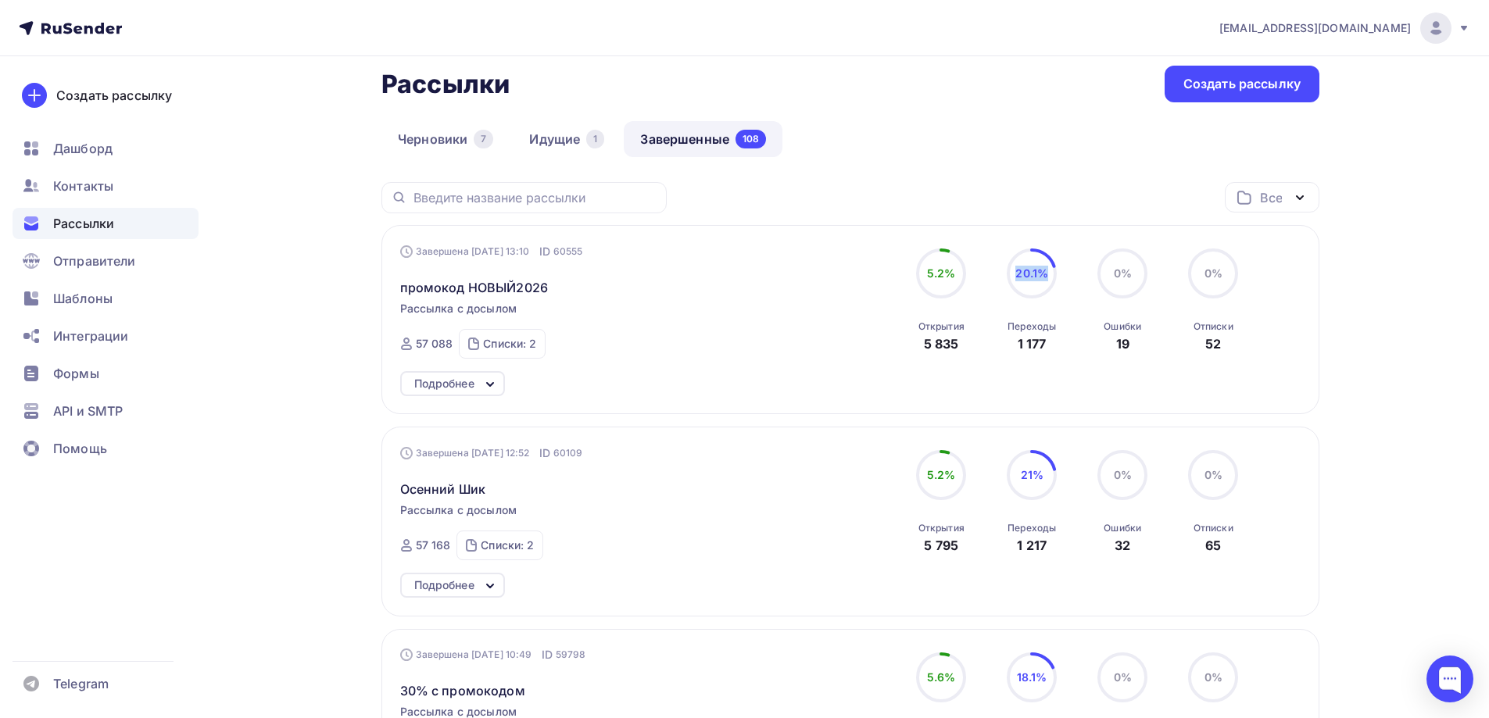
click at [1044, 274] on span "20.1%" at bounding box center [1031, 273] width 33 height 13
drag, startPoint x: 917, startPoint y: 343, endPoint x: 962, endPoint y: 350, distance: 45.1
click at [962, 350] on div "5.2% 5.2% Открытия 5 835" at bounding box center [941, 301] width 78 height 105
drag, startPoint x: 1008, startPoint y: 346, endPoint x: 1045, endPoint y: 346, distance: 36.7
click at [1045, 346] on div "Переходы 1 177" at bounding box center [1032, 332] width 48 height 42
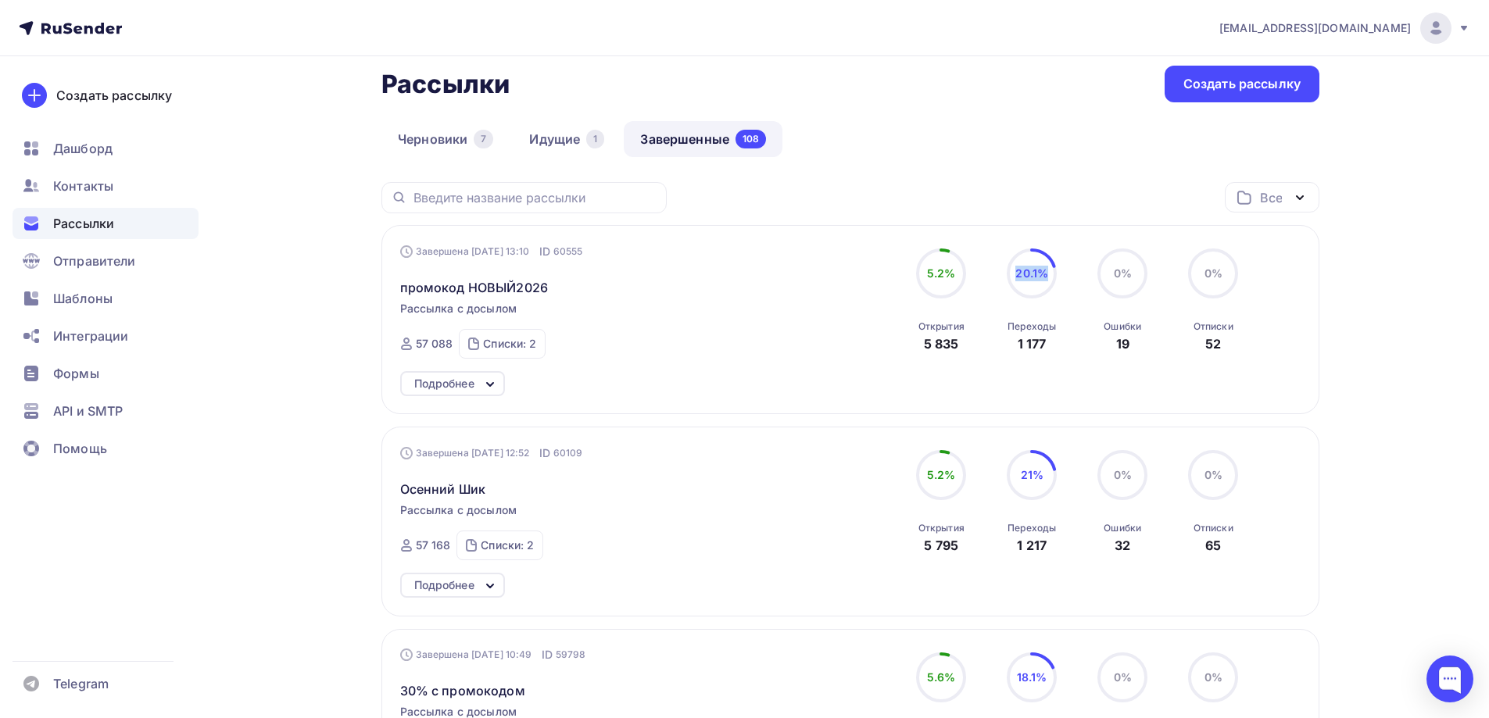
drag, startPoint x: 460, startPoint y: 349, endPoint x: 414, endPoint y: 347, distance: 45.4
click at [414, 347] on div "57 088 Списки: 2 почищенные (64416) Подписались с главной (3738)" at bounding box center [472, 344] width 145 height 30
